Goal: Task Accomplishment & Management: Manage account settings

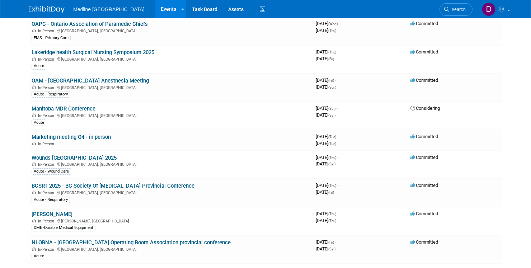
scroll to position [396, 0]
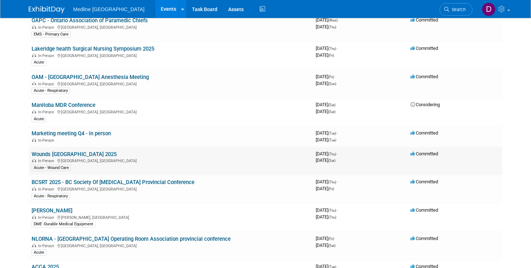
click at [64, 167] on div "Acute - Wound Care" at bounding box center [51, 168] width 39 height 6
click at [67, 155] on link "Wounds [GEOGRAPHIC_DATA] 2025" at bounding box center [74, 154] width 85 height 6
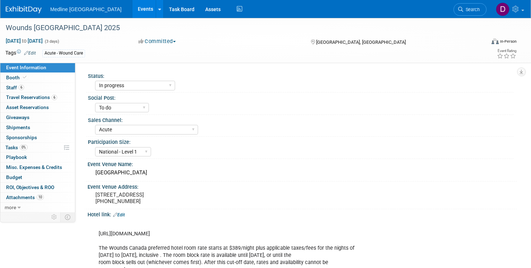
select select "In progress"
select select "To do"
select select "Acute"
select select "National - Level 1"
click at [67, 155] on link "0 Playbook 0" at bounding box center [37, 157] width 75 height 10
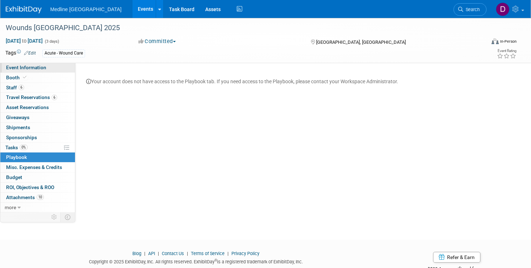
click at [38, 69] on span "Event Information" at bounding box center [26, 68] width 40 height 6
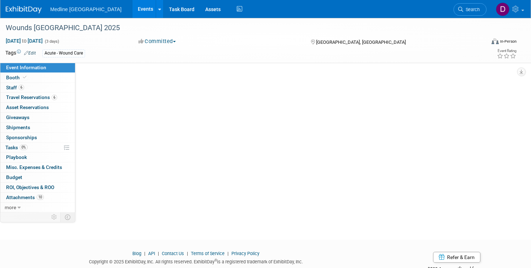
select select "In progress"
select select "To do"
select select "Acute"
select select "National - Level 1"
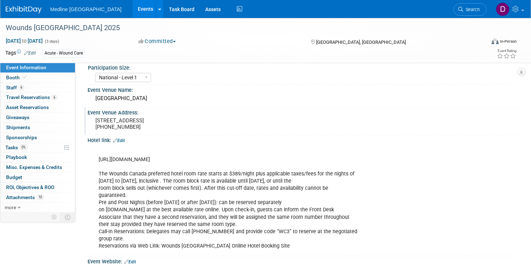
scroll to position [66, 0]
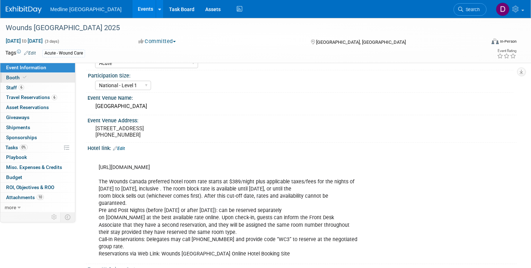
click at [16, 77] on span "Booth" at bounding box center [17, 78] width 22 height 6
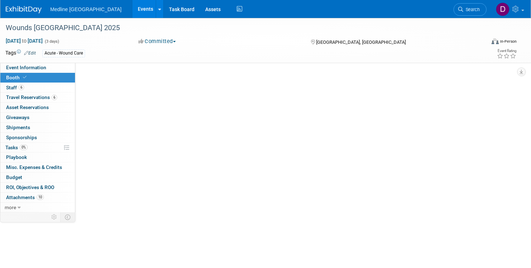
scroll to position [0, 0]
select select "3"
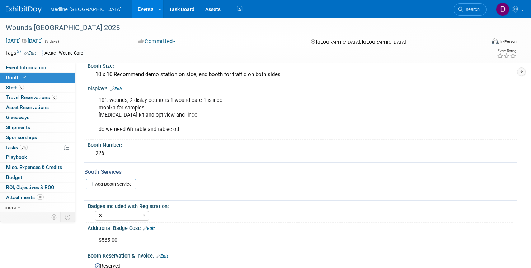
scroll to position [13, 0]
